Goal: Find specific page/section: Find specific page/section

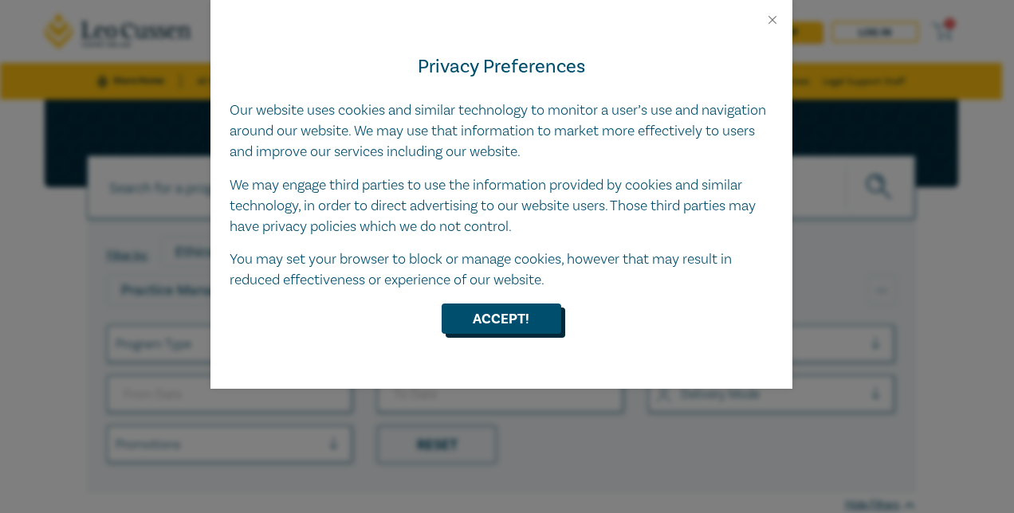
click at [510, 317] on button "Accept!" at bounding box center [502, 319] width 120 height 30
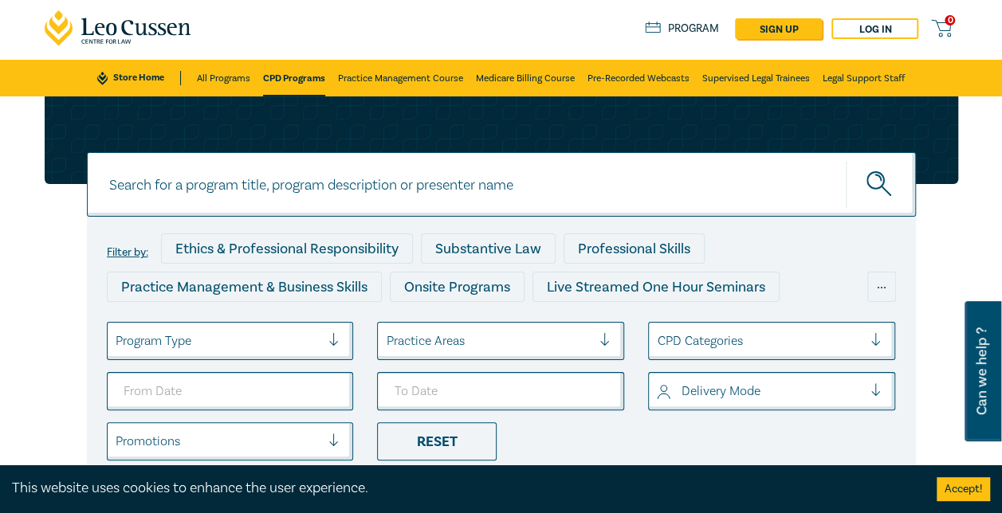
click at [338, 336] on div at bounding box center [340, 341] width 24 height 16
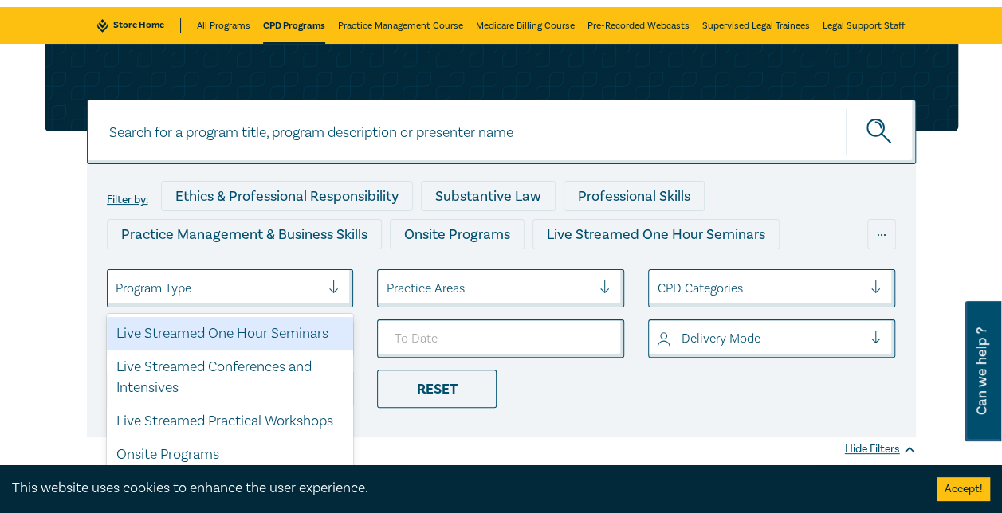
scroll to position [57, 0]
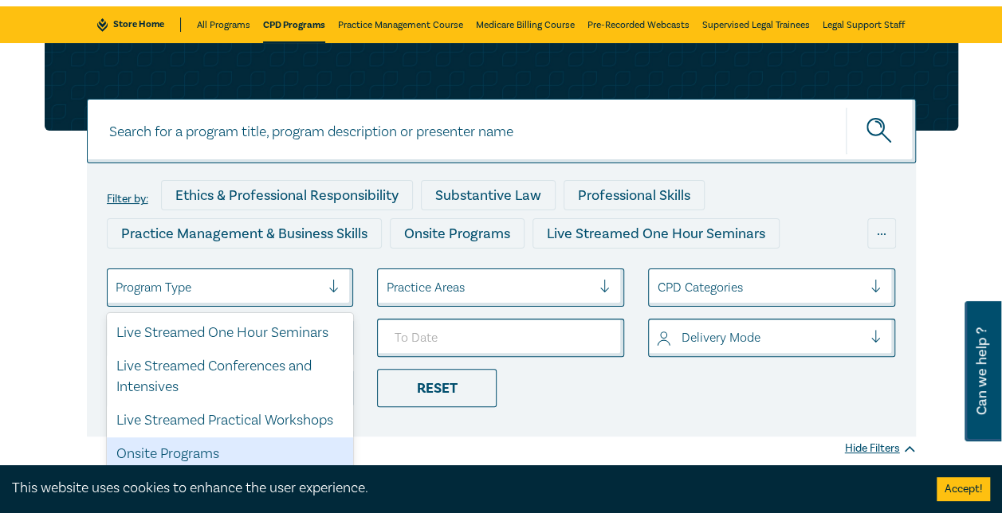
click at [239, 454] on div "Onsite Programs" at bounding box center [230, 454] width 247 height 33
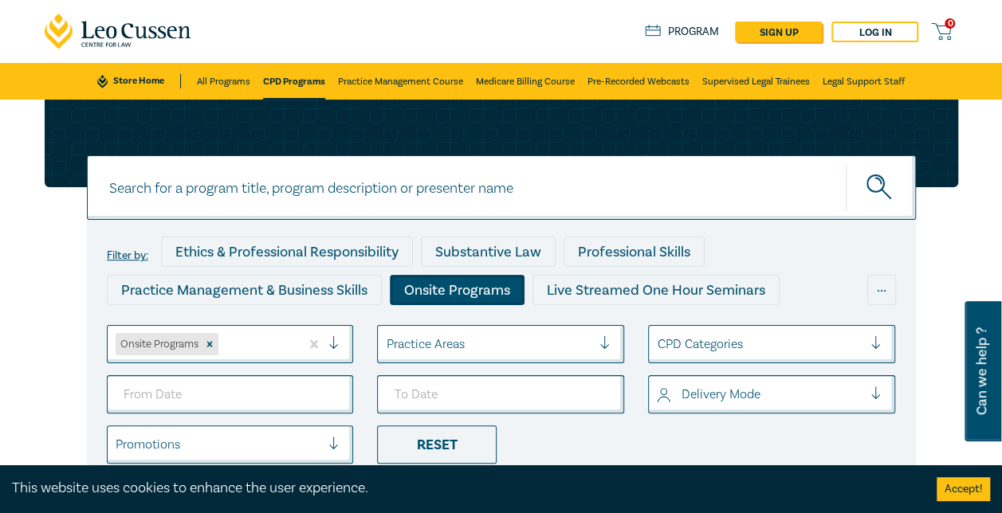
click at [436, 332] on div "Practice Areas" at bounding box center [489, 344] width 222 height 27
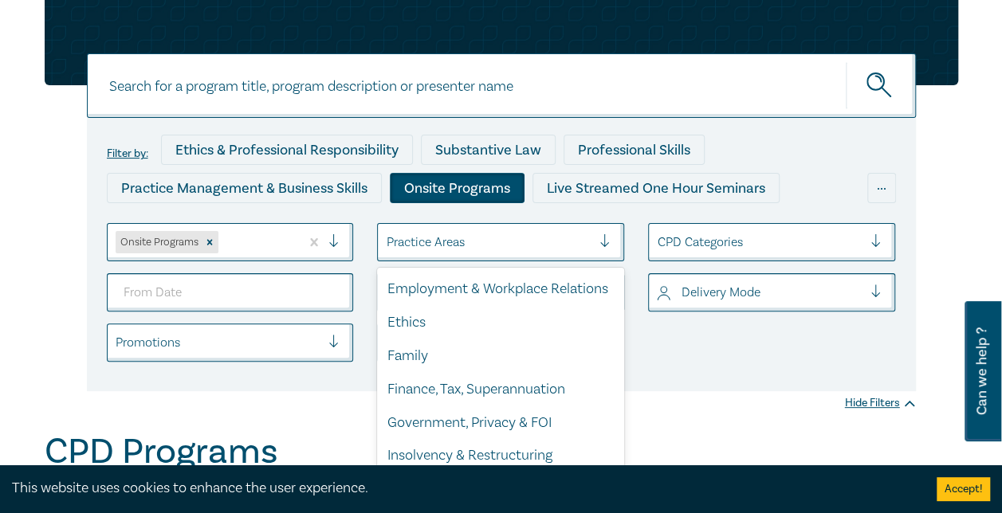
scroll to position [239, 0]
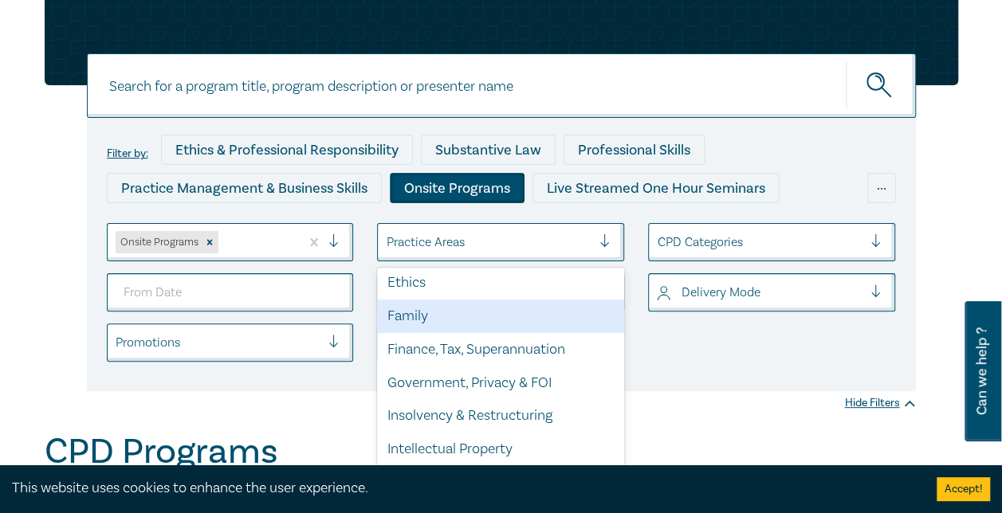
click at [449, 333] on div "Family" at bounding box center [500, 316] width 247 height 33
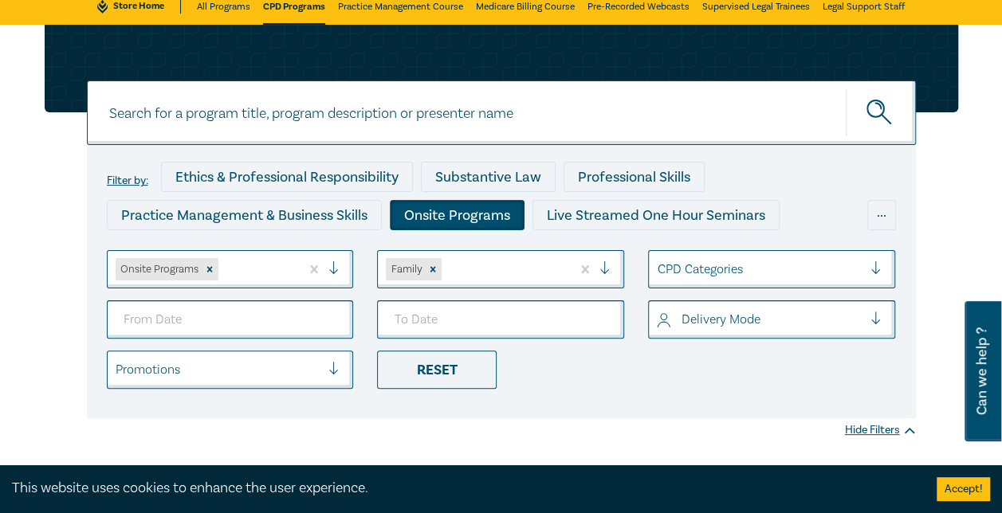
scroll to position [80, 0]
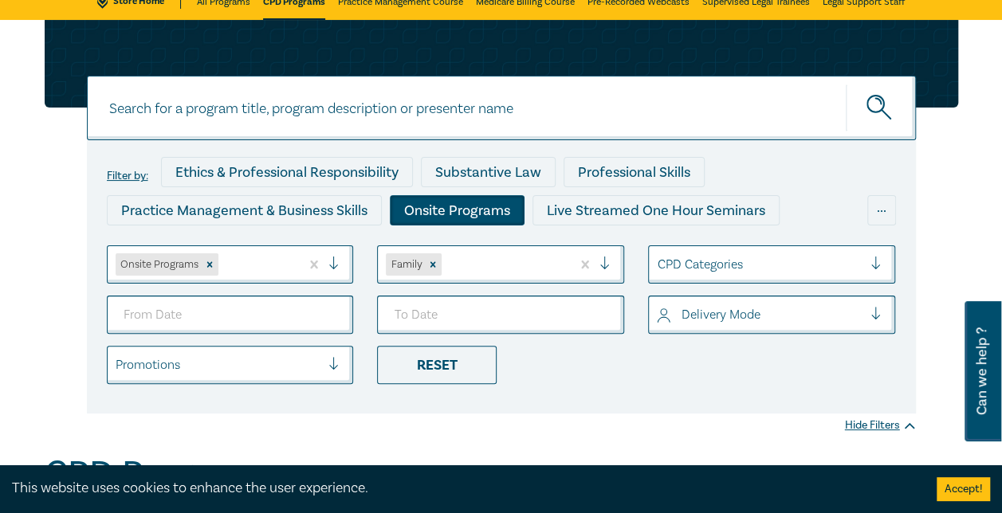
click at [534, 371] on li "Reset" at bounding box center [500, 365] width 271 height 38
